Goal: Information Seeking & Learning: Find specific fact

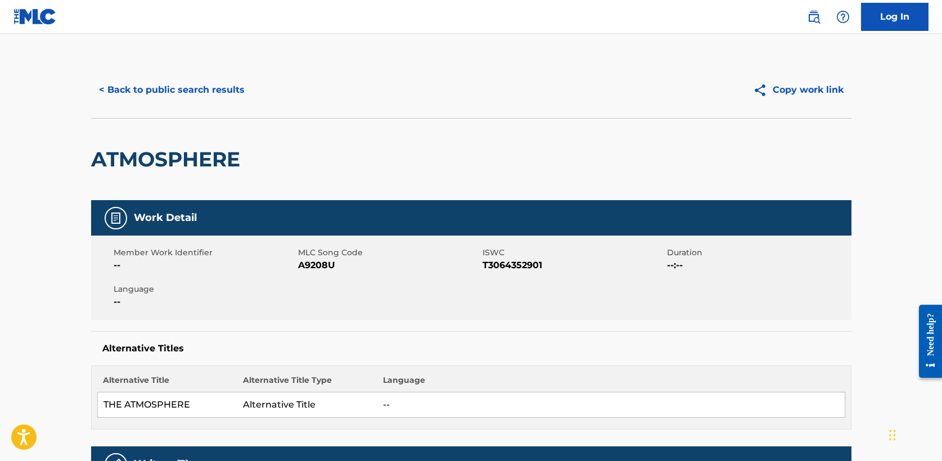
click at [174, 98] on button "< Back to public search results" at bounding box center [171, 90] width 161 height 28
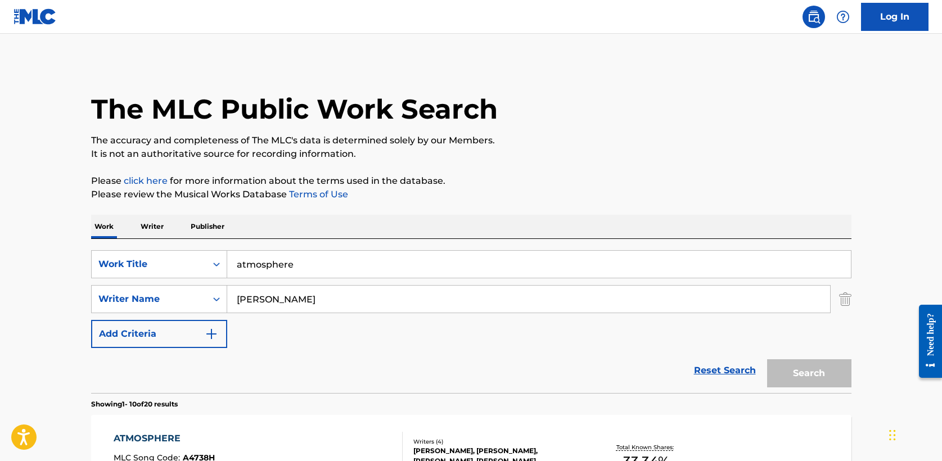
scroll to position [169, 0]
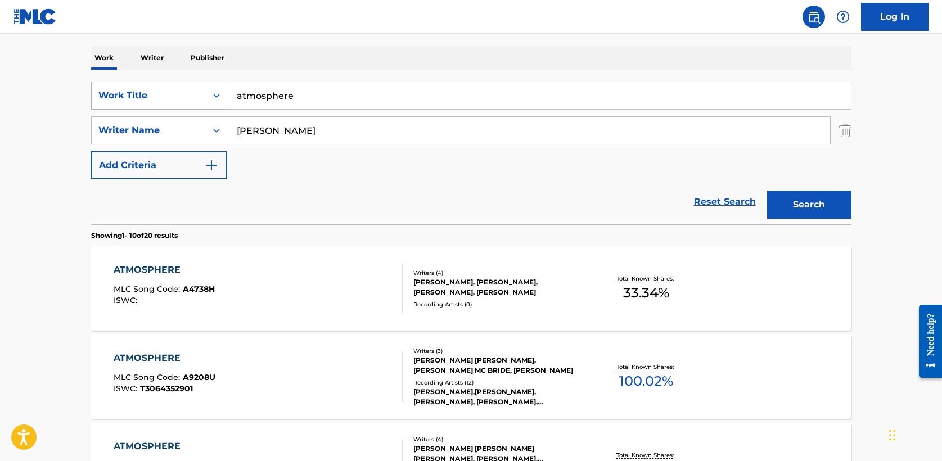
drag, startPoint x: 321, startPoint y: 93, endPoint x: 136, endPoint y: 93, distance: 185.7
click at [136, 93] on div "SearchWithCriteria5a2173f0-7a6b-48a5-aaeb-ae2f49c14e6e Work Title atmosphere" at bounding box center [471, 96] width 761 height 28
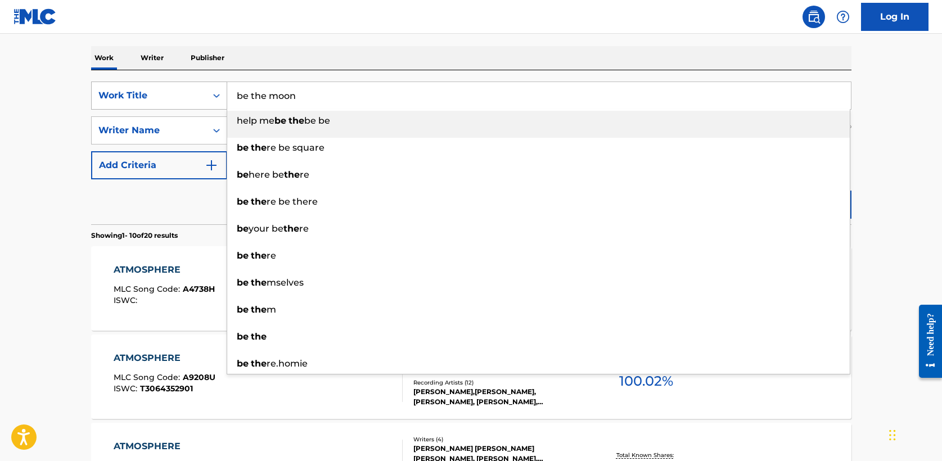
type input "be the moon"
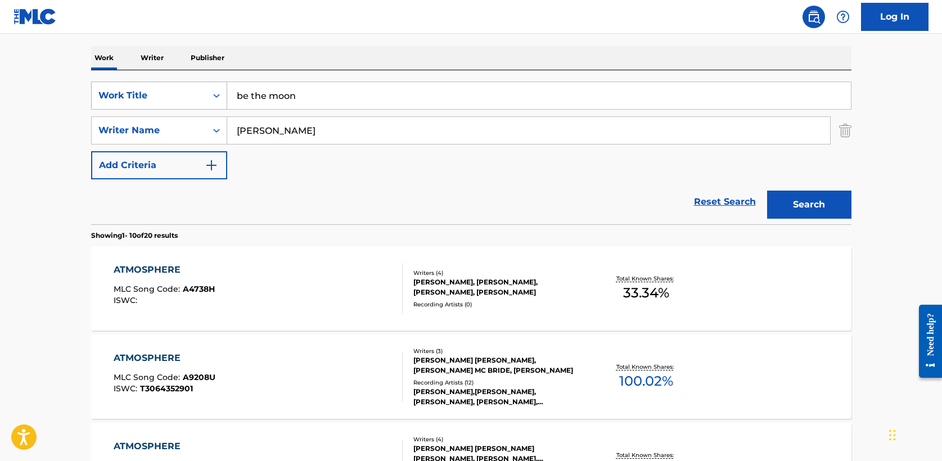
type input "[PERSON_NAME]"
click at [767, 191] on button "Search" at bounding box center [809, 205] width 84 height 28
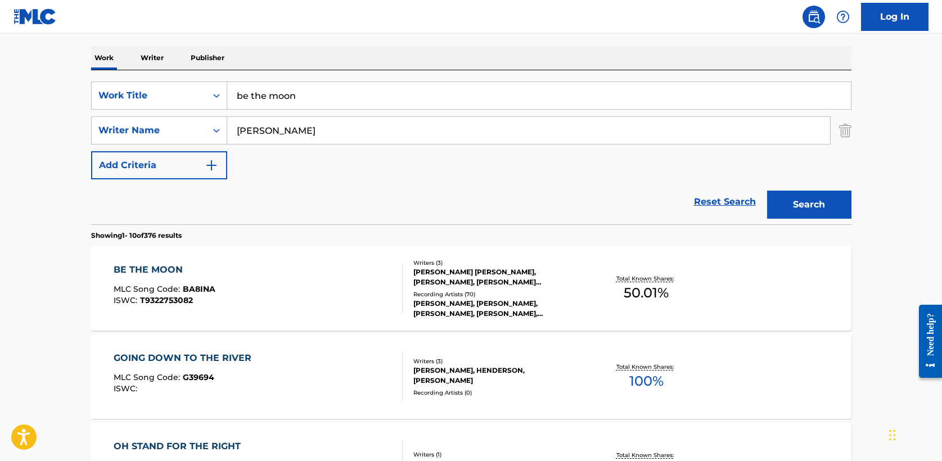
click at [172, 273] on div "BE THE MOON" at bounding box center [165, 270] width 102 height 14
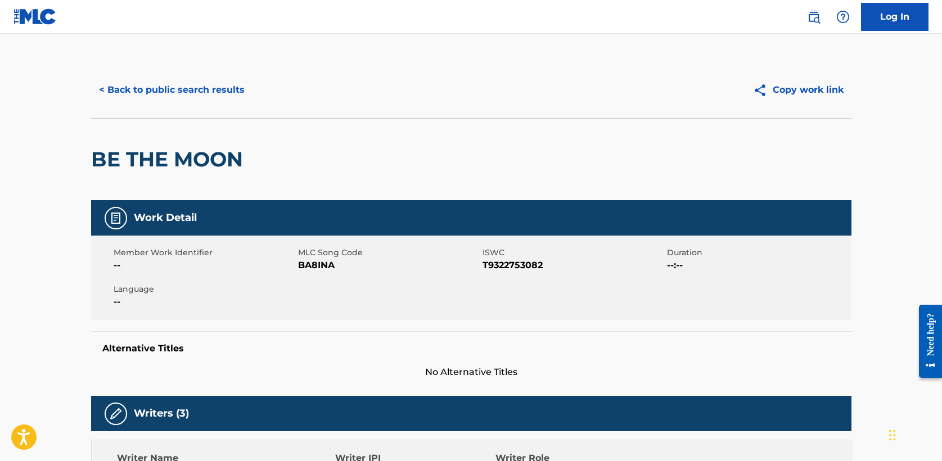
click at [177, 87] on button "< Back to public search results" at bounding box center [171, 90] width 161 height 28
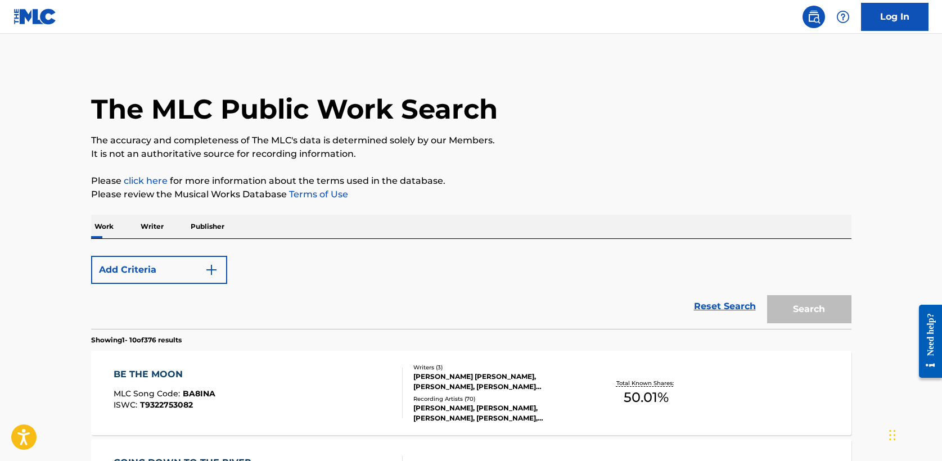
scroll to position [169, 0]
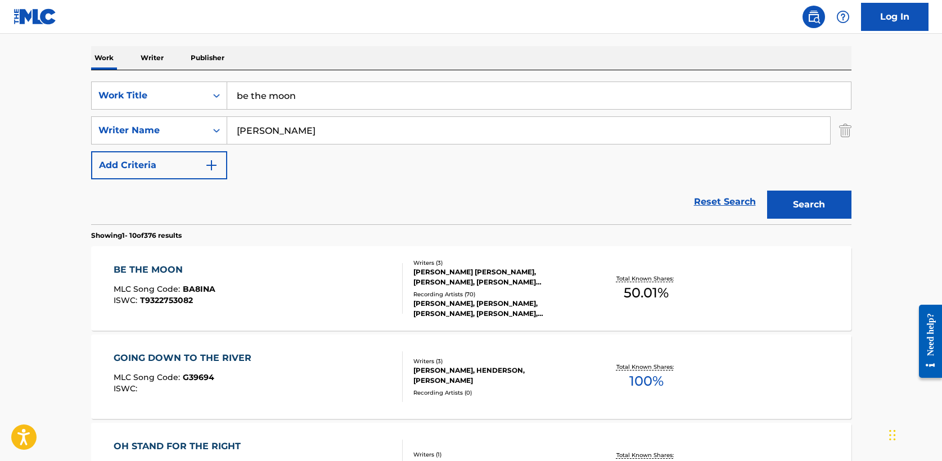
drag, startPoint x: 335, startPoint y: 96, endPoint x: 11, endPoint y: 95, distance: 323.5
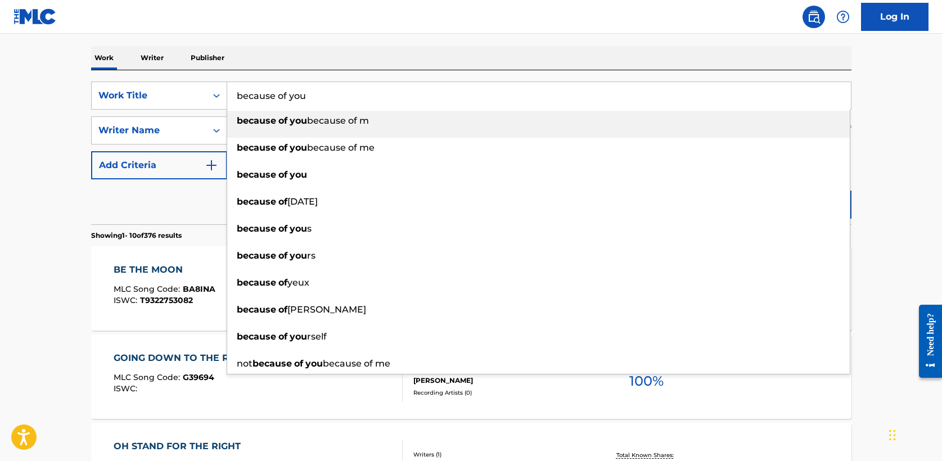
type input "because of you"
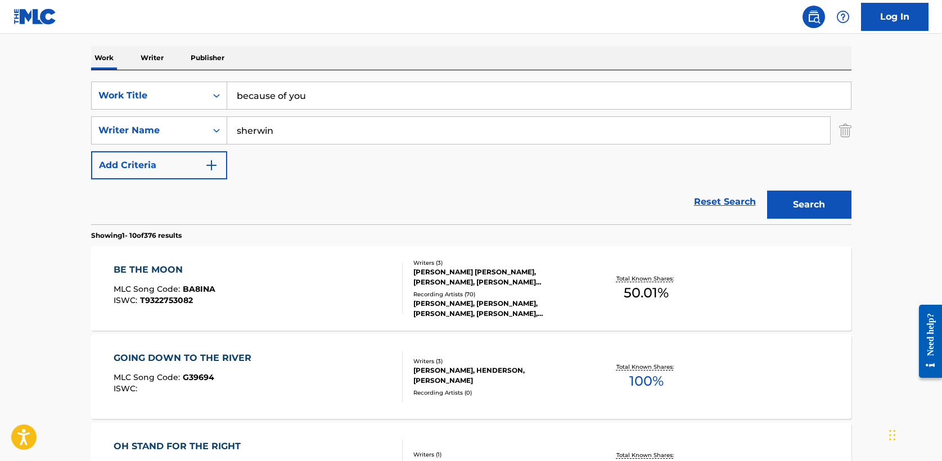
type input "sherwin"
click at [767, 191] on button "Search" at bounding box center [809, 205] width 84 height 28
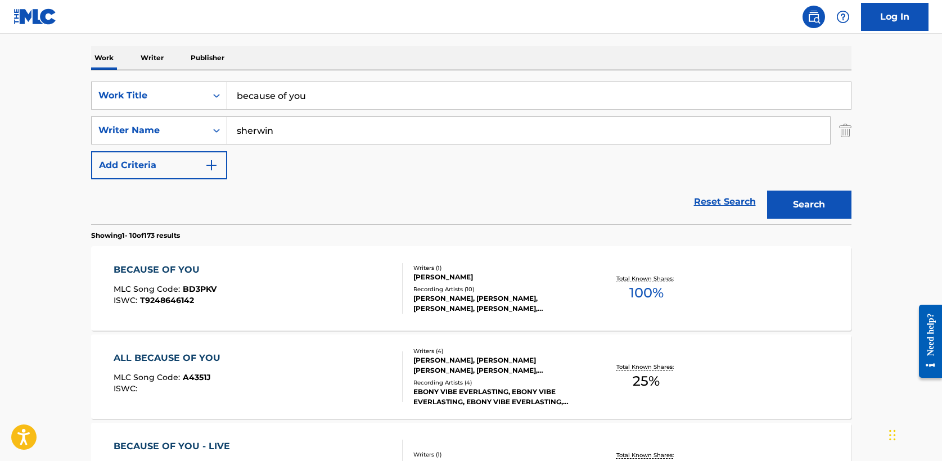
click at [165, 268] on div "BECAUSE OF YOU" at bounding box center [165, 270] width 103 height 14
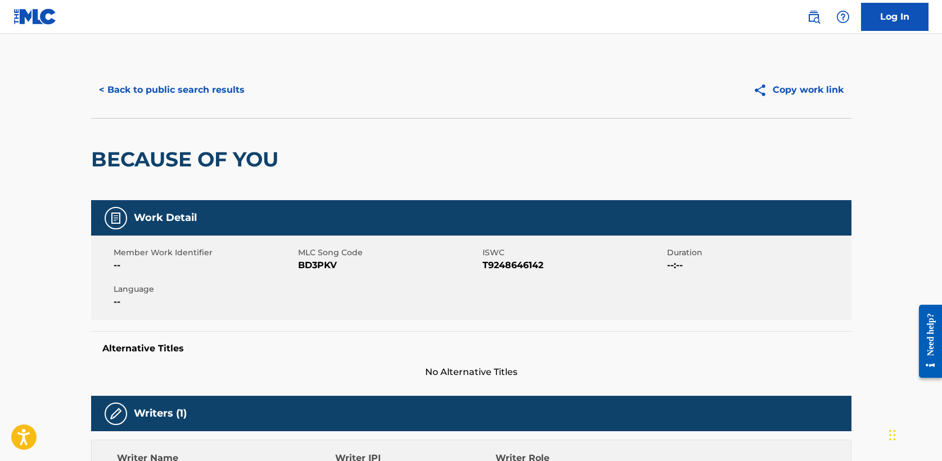
click at [172, 80] on button "< Back to public search results" at bounding box center [171, 90] width 161 height 28
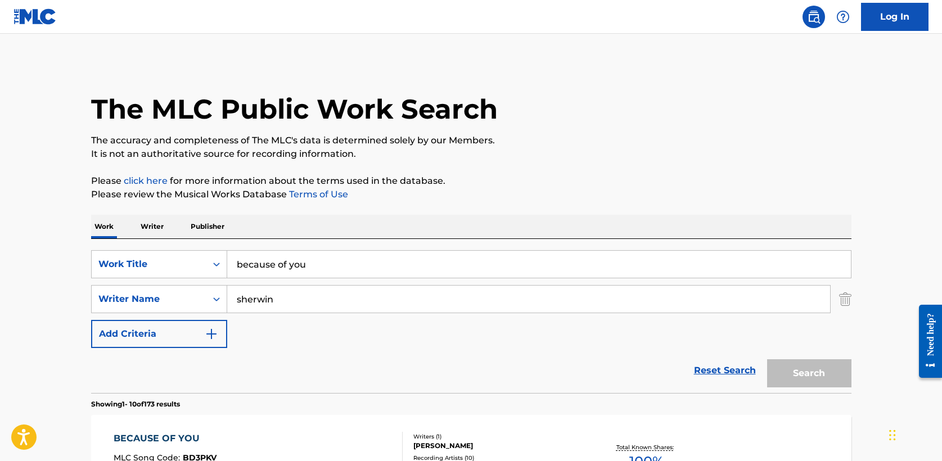
scroll to position [168, 0]
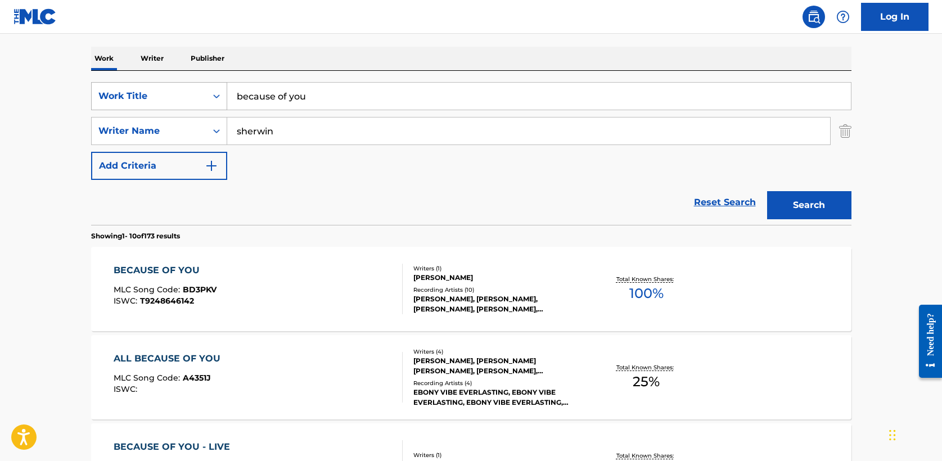
drag, startPoint x: 322, startPoint y: 99, endPoint x: 95, endPoint y: 93, distance: 226.8
click at [95, 93] on div "SearchWithCriteria5a2173f0-7a6b-48a5-aaeb-ae2f49c14e6e Work Title because of you" at bounding box center [471, 96] width 761 height 28
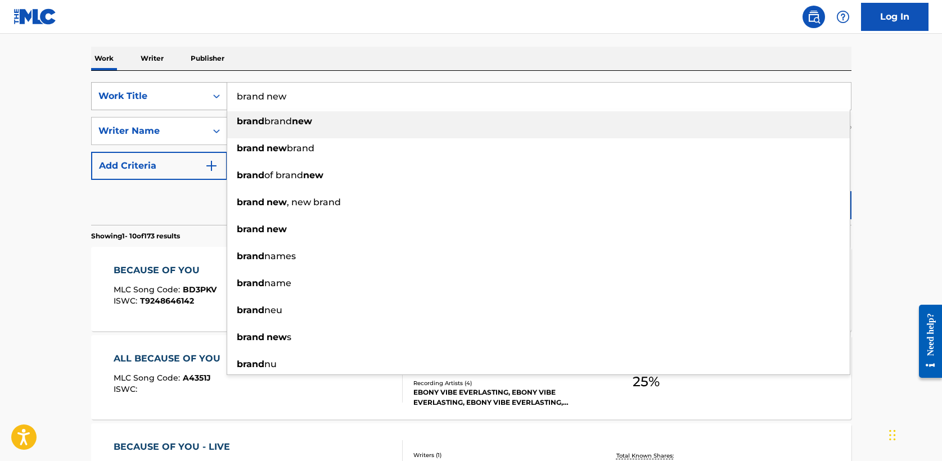
type input "brand new"
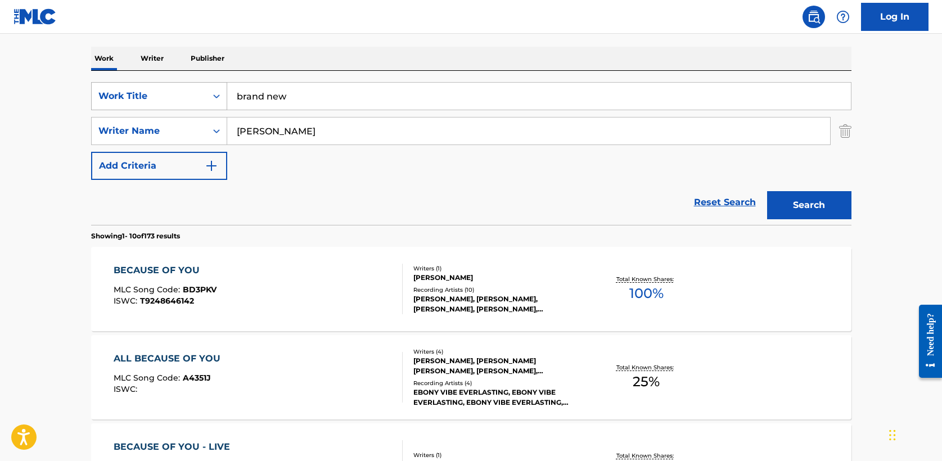
type input "[PERSON_NAME]"
click at [767, 191] on button "Search" at bounding box center [809, 205] width 84 height 28
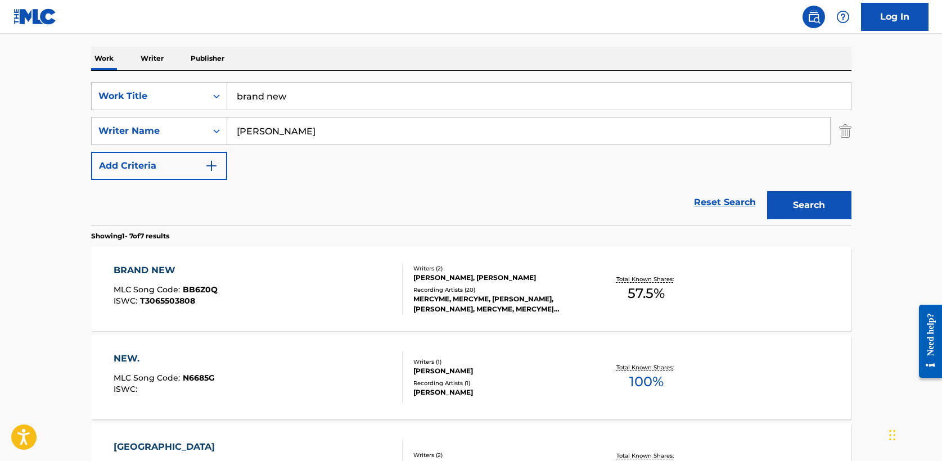
click at [169, 272] on div "BRAND NEW" at bounding box center [166, 271] width 104 height 14
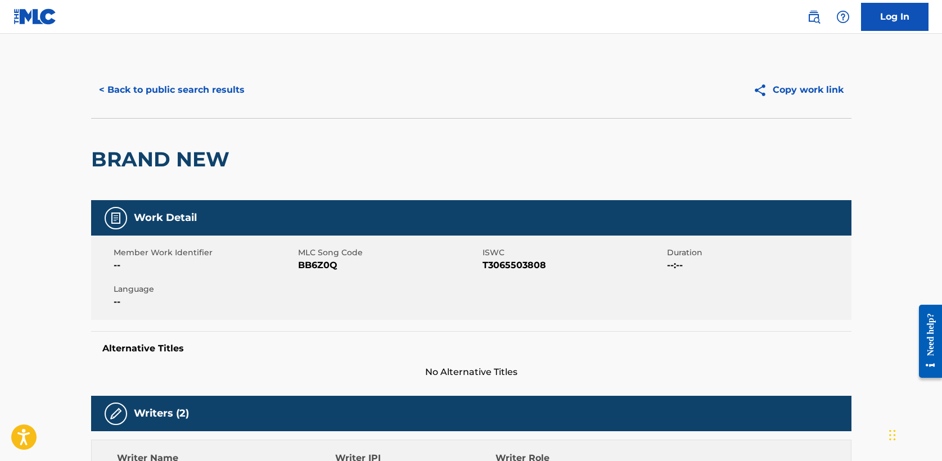
scroll to position [168, 0]
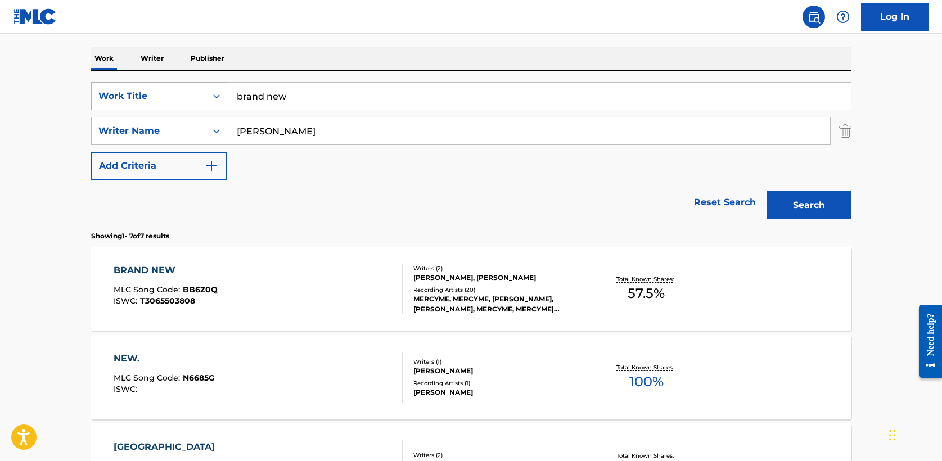
drag, startPoint x: 296, startPoint y: 100, endPoint x: 149, endPoint y: 89, distance: 147.2
click at [149, 89] on div "SearchWithCriteria5a2173f0-7a6b-48a5-aaeb-ae2f49c14e6e Work Title brand new" at bounding box center [471, 96] width 761 height 28
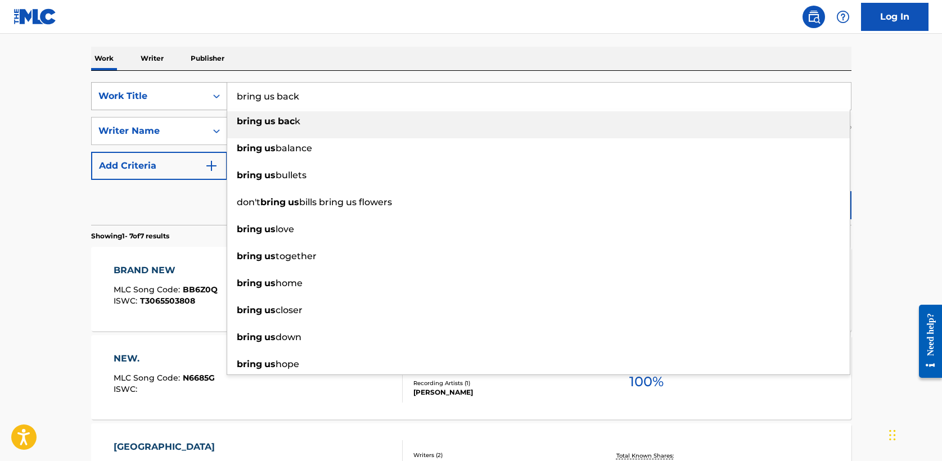
type input "bring us back"
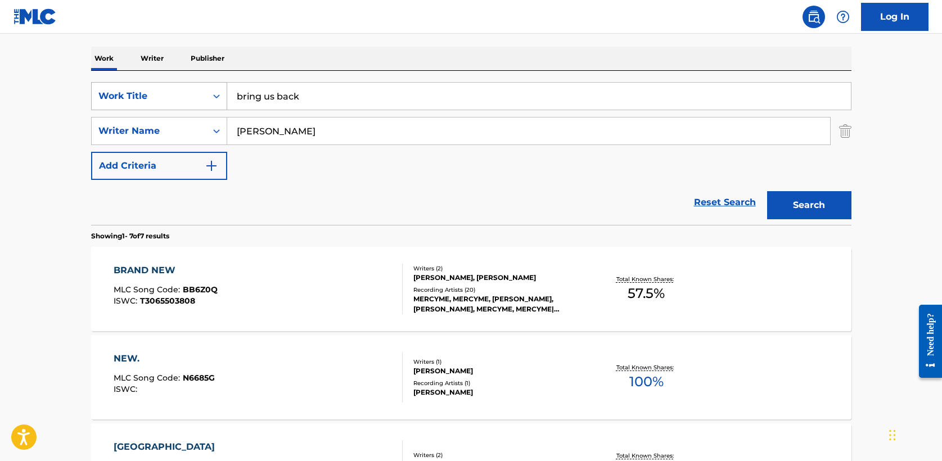
type input "[PERSON_NAME]"
click at [767, 191] on button "Search" at bounding box center [809, 205] width 84 height 28
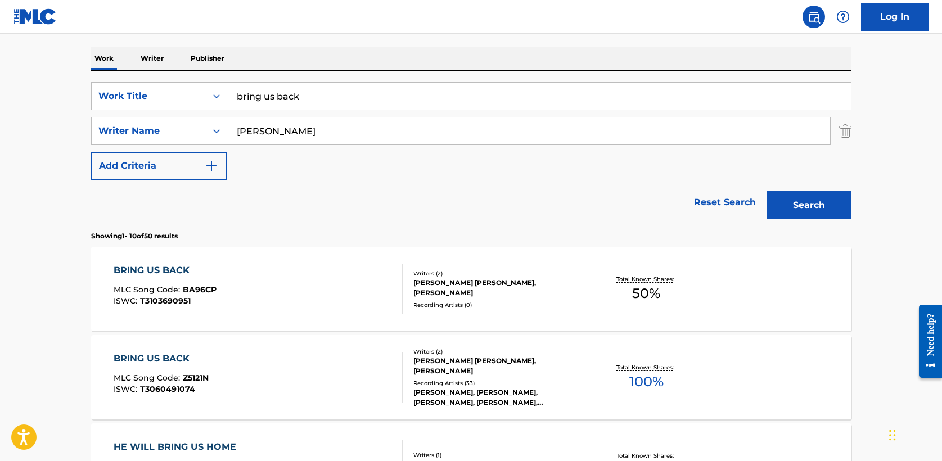
click at [167, 269] on div "BRING US BACK" at bounding box center [165, 271] width 103 height 14
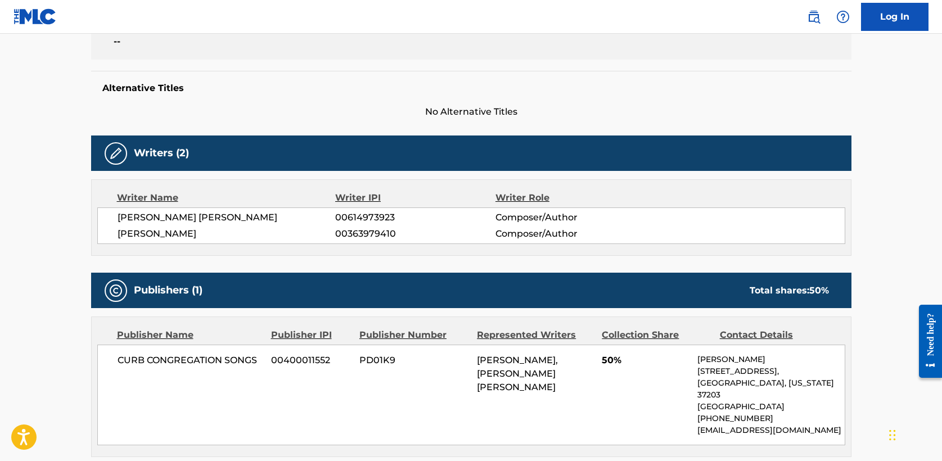
scroll to position [261, 0]
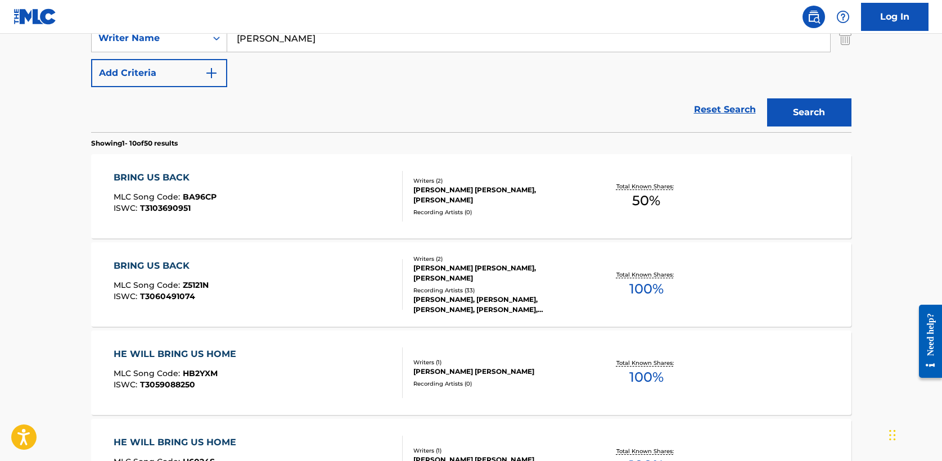
scroll to position [168, 0]
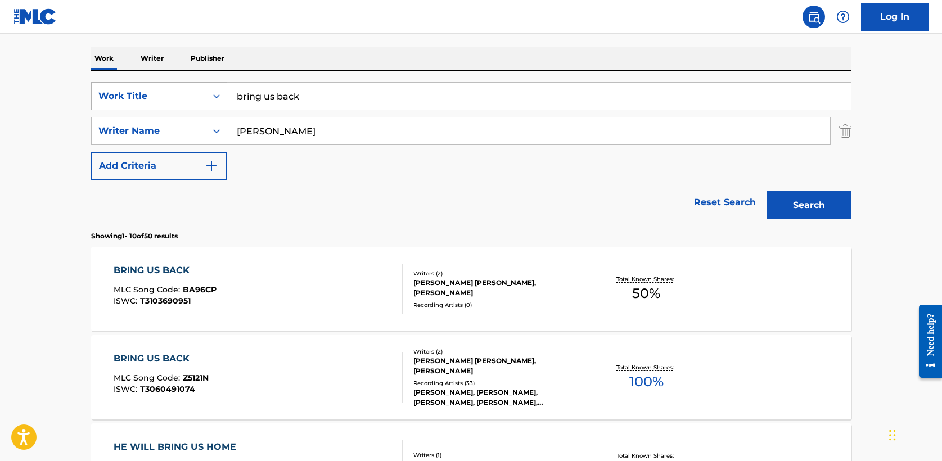
drag, startPoint x: 308, startPoint y: 98, endPoint x: 106, endPoint y: 106, distance: 201.6
click at [106, 106] on div "SearchWithCriteria5a2173f0-7a6b-48a5-aaeb-ae2f49c14e6e Work Title bring us back" at bounding box center [471, 96] width 761 height 28
